Goal: Task Accomplishment & Management: Complete application form

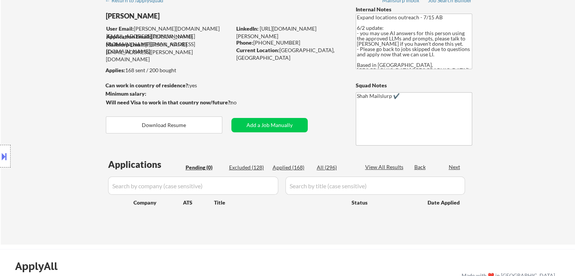
scroll to position [38, 0]
click at [16, 113] on div "Location Inclusions: [GEOGRAPHIC_DATA], ON [GEOGRAPHIC_DATA], ON [GEOGRAPHIC_DA…" at bounding box center [67, 157] width 135 height 220
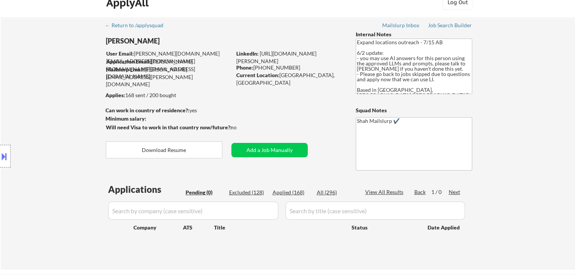
scroll to position [0, 0]
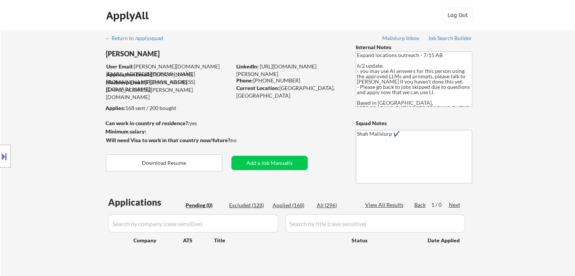
click at [28, 77] on div "Location Inclusions: [GEOGRAPHIC_DATA], ON [GEOGRAPHIC_DATA], ON [GEOGRAPHIC_DA…" at bounding box center [67, 157] width 135 height 220
click at [28, 78] on div "Location Inclusions: [GEOGRAPHIC_DATA], ON [GEOGRAPHIC_DATA], ON [GEOGRAPHIC_DA…" at bounding box center [67, 157] width 135 height 220
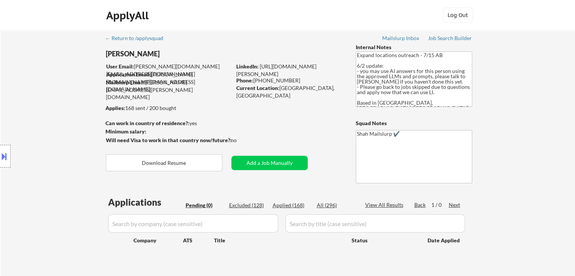
click at [29, 78] on div "Location Inclusions: [GEOGRAPHIC_DATA], ON [GEOGRAPHIC_DATA], ON [GEOGRAPHIC_DA…" at bounding box center [67, 157] width 135 height 220
click at [29, 79] on div "Location Inclusions: [GEOGRAPHIC_DATA], ON [GEOGRAPHIC_DATA], ON [GEOGRAPHIC_DA…" at bounding box center [67, 157] width 135 height 220
click at [47, 93] on div "Location Inclusions: [GEOGRAPHIC_DATA], ON [GEOGRAPHIC_DATA], ON [GEOGRAPHIC_DA…" at bounding box center [67, 157] width 135 height 220
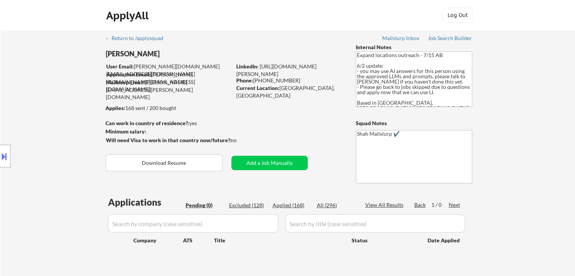
click at [47, 93] on div "Location Inclusions: [GEOGRAPHIC_DATA], ON [GEOGRAPHIC_DATA], ON [GEOGRAPHIC_DA…" at bounding box center [67, 157] width 135 height 220
click at [30, 111] on div "Location Inclusions: [GEOGRAPHIC_DATA], ON [GEOGRAPHIC_DATA], ON [GEOGRAPHIC_DA…" at bounding box center [67, 157] width 135 height 220
click at [73, 116] on div "Location Inclusions: [GEOGRAPHIC_DATA], ON [GEOGRAPHIC_DATA], ON [GEOGRAPHIC_DA…" at bounding box center [67, 157] width 135 height 220
click at [73, 115] on div "Location Inclusions: [GEOGRAPHIC_DATA], ON [GEOGRAPHIC_DATA], ON [GEOGRAPHIC_DA…" at bounding box center [67, 157] width 135 height 220
select select ""pending""
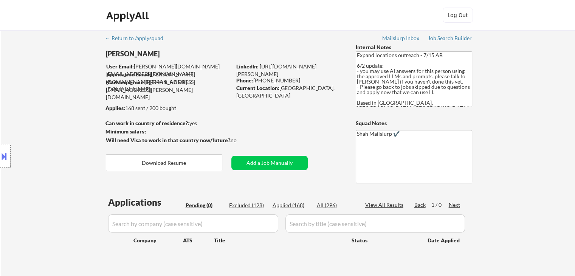
select select ""pending""
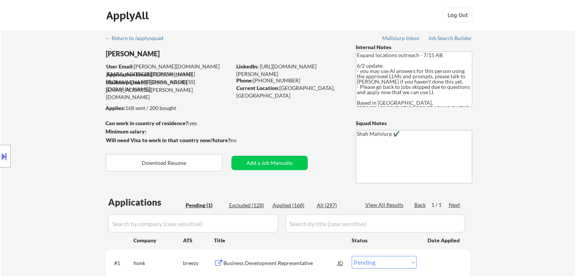
click at [11, 80] on div "Location Inclusions: [GEOGRAPHIC_DATA], ON [GEOGRAPHIC_DATA], ON [GEOGRAPHIC_DA…" at bounding box center [67, 157] width 135 height 220
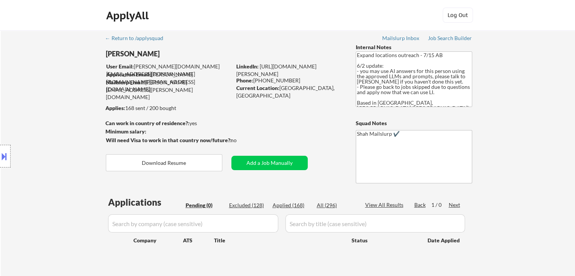
click at [11, 80] on div "Location Inclusions: [GEOGRAPHIC_DATA], ON [GEOGRAPHIC_DATA], ON [GEOGRAPHIC_DA…" at bounding box center [67, 157] width 135 height 220
click at [12, 81] on div "Location Inclusions: [GEOGRAPHIC_DATA], ON [GEOGRAPHIC_DATA], ON [GEOGRAPHIC_DA…" at bounding box center [67, 157] width 135 height 220
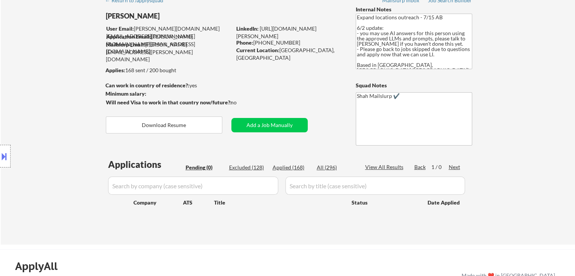
click at [25, 102] on div "Location Inclusions: [GEOGRAPHIC_DATA], ON [GEOGRAPHIC_DATA], ON [GEOGRAPHIC_DA…" at bounding box center [67, 157] width 135 height 220
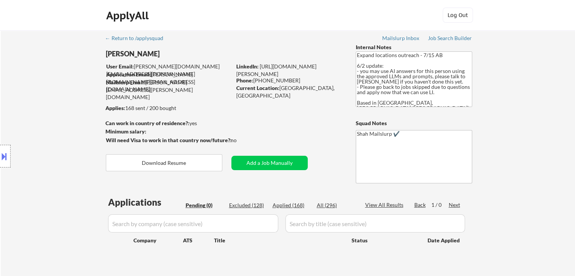
click at [25, 102] on div "Location Inclusions: [GEOGRAPHIC_DATA], ON [GEOGRAPHIC_DATA], ON [GEOGRAPHIC_DA…" at bounding box center [67, 157] width 135 height 220
click at [29, 93] on div "Location Inclusions: [GEOGRAPHIC_DATA], ON [GEOGRAPHIC_DATA], ON [GEOGRAPHIC_DA…" at bounding box center [67, 157] width 135 height 220
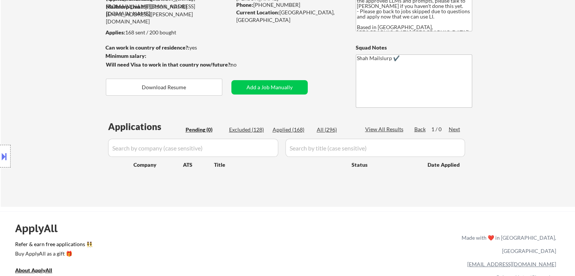
click at [39, 98] on div "Location Inclusions: [GEOGRAPHIC_DATA], ON [GEOGRAPHIC_DATA], ON [GEOGRAPHIC_DA…" at bounding box center [67, 157] width 135 height 220
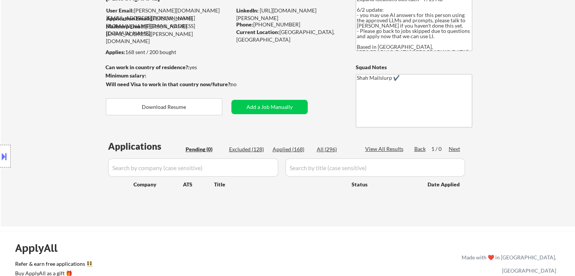
scroll to position [38, 0]
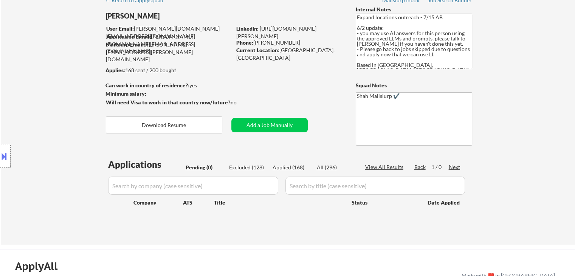
click at [39, 98] on div "Location Inclusions: [GEOGRAPHIC_DATA], ON [GEOGRAPHIC_DATA], ON [GEOGRAPHIC_DA…" at bounding box center [67, 157] width 135 height 220
drag, startPoint x: 171, startPoint y: 72, endPoint x: 83, endPoint y: 75, distance: 87.8
click at [118, 70] on body "← Return to /applysquad Mailslurp Inbox Job Search Builder [PERSON_NAME] User E…" at bounding box center [287, 100] width 575 height 276
click at [78, 73] on div "Location Inclusions: [GEOGRAPHIC_DATA], ON [GEOGRAPHIC_DATA], ON [GEOGRAPHIC_DA…" at bounding box center [67, 157] width 135 height 220
click at [84, 90] on div "Location Inclusions: [GEOGRAPHIC_DATA], ON [GEOGRAPHIC_DATA], ON [GEOGRAPHIC_DA…" at bounding box center [67, 157] width 135 height 220
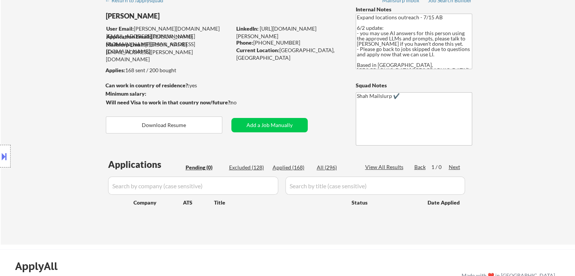
click at [67, 94] on div "Location Inclusions: [GEOGRAPHIC_DATA], ON [GEOGRAPHIC_DATA], ON [GEOGRAPHIC_DA…" at bounding box center [67, 157] width 135 height 220
click at [67, 95] on div "Location Inclusions: [GEOGRAPHIC_DATA], ON [GEOGRAPHIC_DATA], ON [GEOGRAPHIC_DA…" at bounding box center [67, 157] width 135 height 220
click at [67, 96] on div "Location Inclusions: [GEOGRAPHIC_DATA], ON [GEOGRAPHIC_DATA], ON [GEOGRAPHIC_DA…" at bounding box center [67, 157] width 135 height 220
click at [62, 101] on div "Location Inclusions: [GEOGRAPHIC_DATA], ON [GEOGRAPHIC_DATA], ON [GEOGRAPHIC_DA…" at bounding box center [67, 157] width 135 height 220
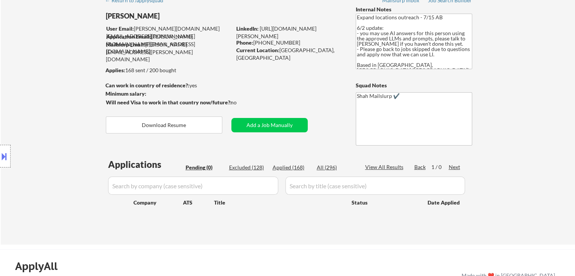
click at [62, 101] on div "Location Inclusions: [GEOGRAPHIC_DATA], ON [GEOGRAPHIC_DATA], ON [GEOGRAPHIC_DA…" at bounding box center [67, 157] width 135 height 220
click at [48, 110] on div "Location Inclusions: [GEOGRAPHIC_DATA], ON [GEOGRAPHIC_DATA], ON [GEOGRAPHIC_DA…" at bounding box center [67, 157] width 135 height 220
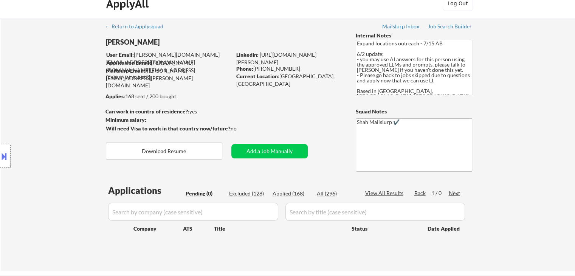
scroll to position [0, 0]
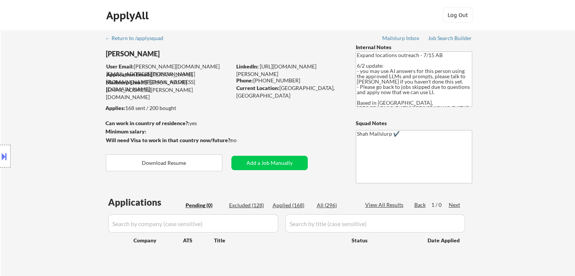
click at [52, 122] on div "Location Inclusions: [GEOGRAPHIC_DATA], ON [GEOGRAPHIC_DATA], ON [GEOGRAPHIC_DA…" at bounding box center [67, 157] width 135 height 220
click at [50, 121] on div "Location Inclusions: [GEOGRAPHIC_DATA], ON [GEOGRAPHIC_DATA], ON [GEOGRAPHIC_DA…" at bounding box center [67, 157] width 135 height 220
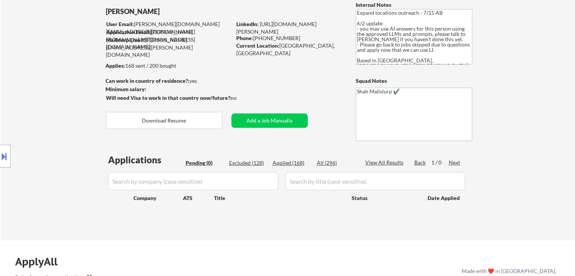
scroll to position [76, 0]
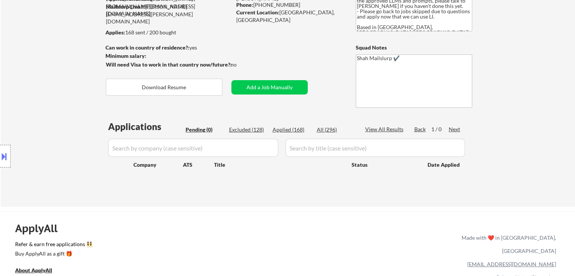
click at [51, 123] on div "Location Inclusions: [GEOGRAPHIC_DATA], ON [GEOGRAPHIC_DATA], ON [GEOGRAPHIC_DA…" at bounding box center [67, 157] width 135 height 220
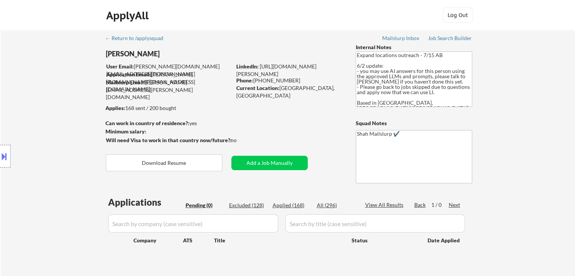
click at [51, 123] on div "Location Inclusions: [GEOGRAPHIC_DATA], ON [GEOGRAPHIC_DATA], ON [GEOGRAPHIC_DA…" at bounding box center [67, 157] width 135 height 220
click at [52, 124] on div "Location Inclusions: [GEOGRAPHIC_DATA], ON [GEOGRAPHIC_DATA], ON [GEOGRAPHIC_DA…" at bounding box center [67, 157] width 135 height 220
click at [53, 124] on div "Location Inclusions: [GEOGRAPHIC_DATA], ON [GEOGRAPHIC_DATA], ON [GEOGRAPHIC_DA…" at bounding box center [67, 157] width 135 height 220
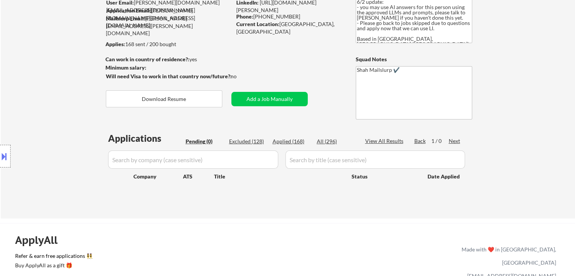
scroll to position [76, 0]
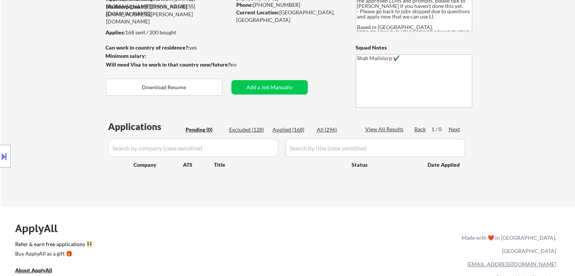
click at [48, 129] on div "Location Inclusions: [GEOGRAPHIC_DATA], ON [GEOGRAPHIC_DATA], ON [GEOGRAPHIC_DA…" at bounding box center [67, 157] width 135 height 220
click at [46, 104] on div "Location Inclusions: [GEOGRAPHIC_DATA], ON [GEOGRAPHIC_DATA], ON [GEOGRAPHIC_DA…" at bounding box center [67, 157] width 135 height 220
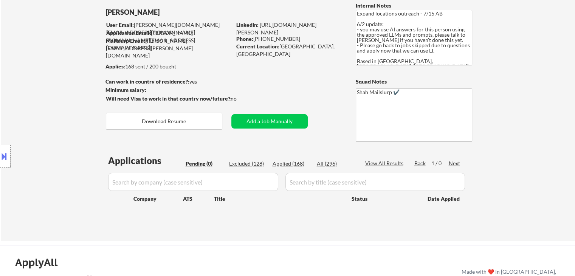
scroll to position [0, 0]
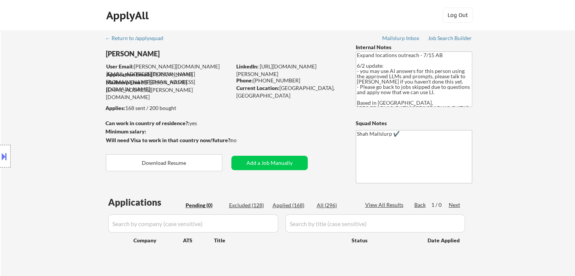
click at [46, 105] on div "Location Inclusions: [GEOGRAPHIC_DATA], ON [GEOGRAPHIC_DATA], ON [GEOGRAPHIC_DA…" at bounding box center [67, 157] width 135 height 220
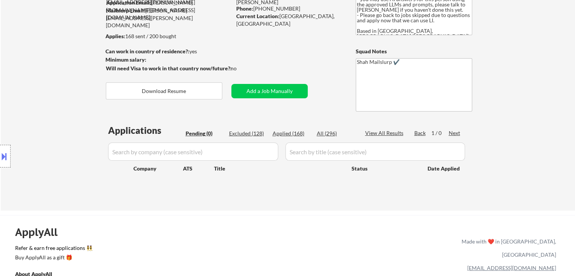
scroll to position [76, 0]
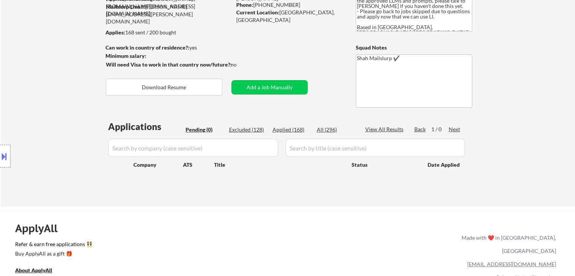
click at [74, 89] on div "Location Inclusions: [GEOGRAPHIC_DATA], ON [GEOGRAPHIC_DATA], ON [GEOGRAPHIC_DA…" at bounding box center [67, 157] width 135 height 220
click at [65, 123] on div "Location Inclusions: [GEOGRAPHIC_DATA], ON [GEOGRAPHIC_DATA], ON [GEOGRAPHIC_DA…" at bounding box center [67, 157] width 135 height 220
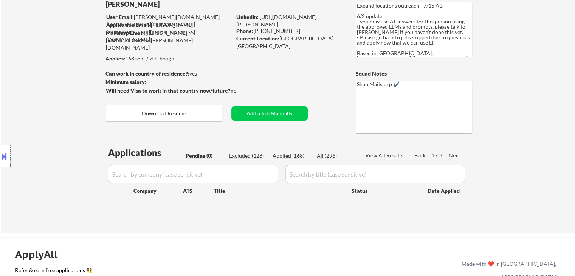
scroll to position [0, 0]
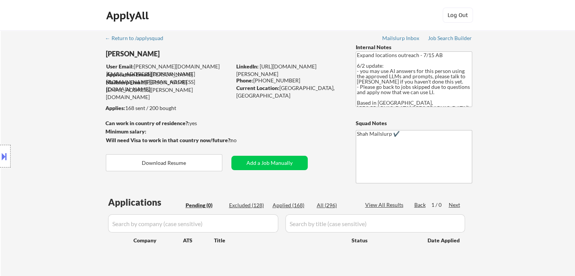
click at [519, 85] on div "← Return to /applysquad Mailslurp Inbox Job Search Builder [PERSON_NAME] User E…" at bounding box center [288, 156] width 574 height 252
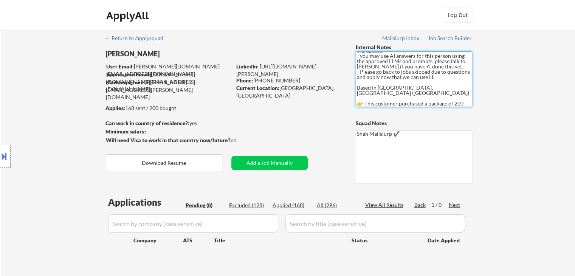
drag, startPoint x: 441, startPoint y: 101, endPoint x: 362, endPoint y: 94, distance: 79.7
click at [362, 94] on textarea "Expand locations outreach - 7/15 AB 6/2 update: - you may use AI answers for th…" at bounding box center [414, 79] width 116 height 56
